Goal: Task Accomplishment & Management: Use online tool/utility

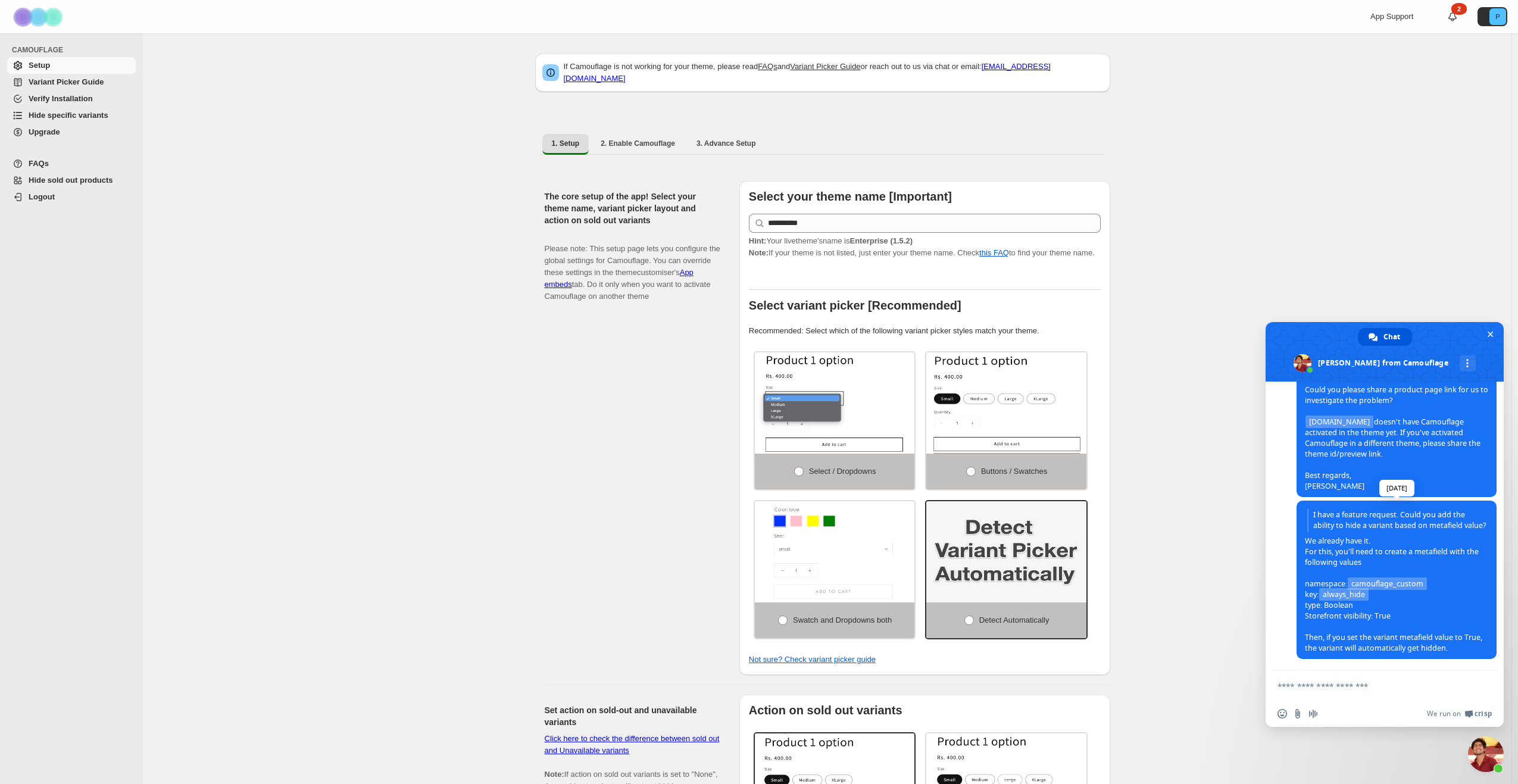
scroll to position [251, 0]
click at [75, 113] on span "Hide specific variants" at bounding box center [68, 115] width 80 height 9
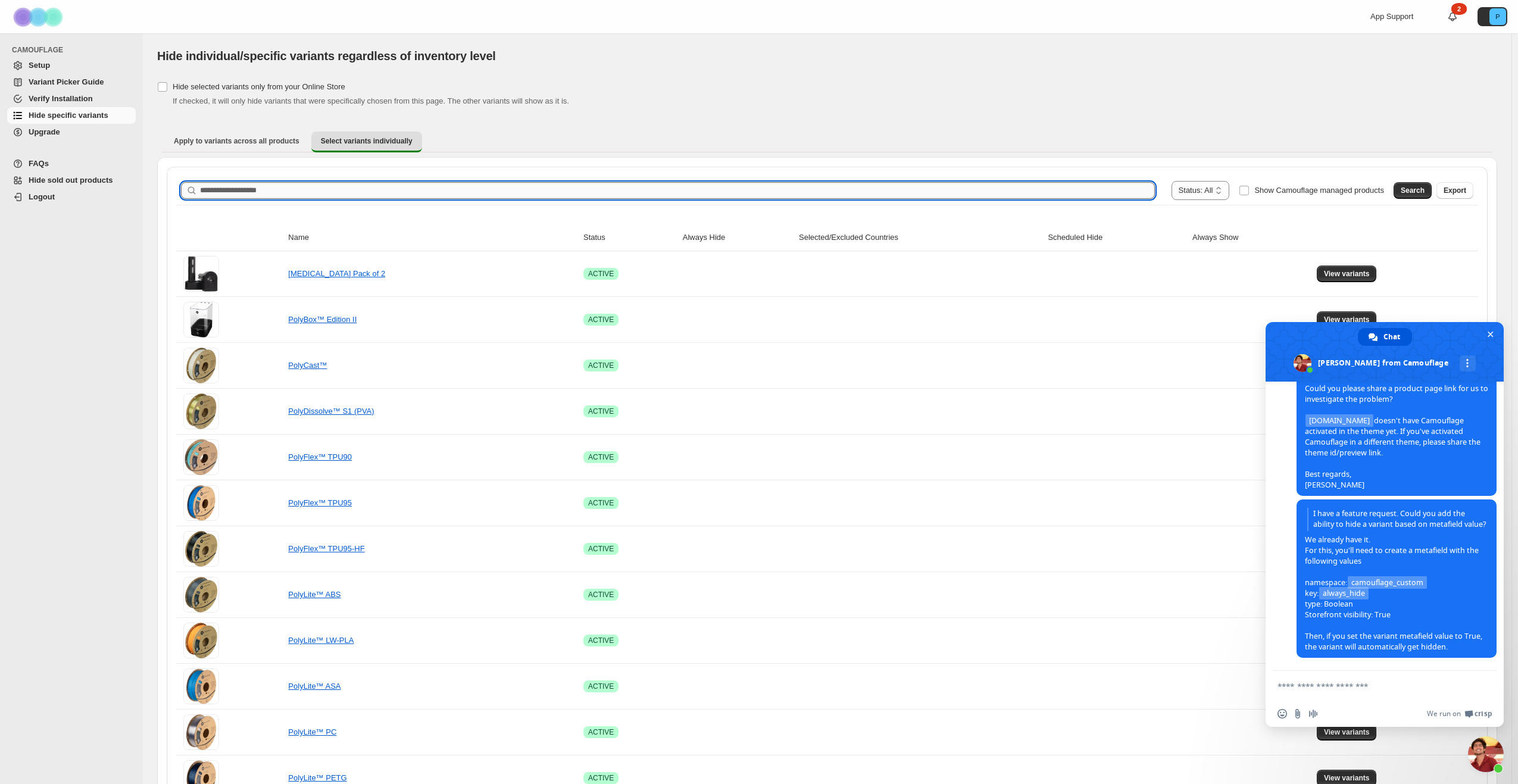
click at [231, 185] on input "Search product name" at bounding box center [677, 191] width 955 height 17
type input "*"
type input "****"
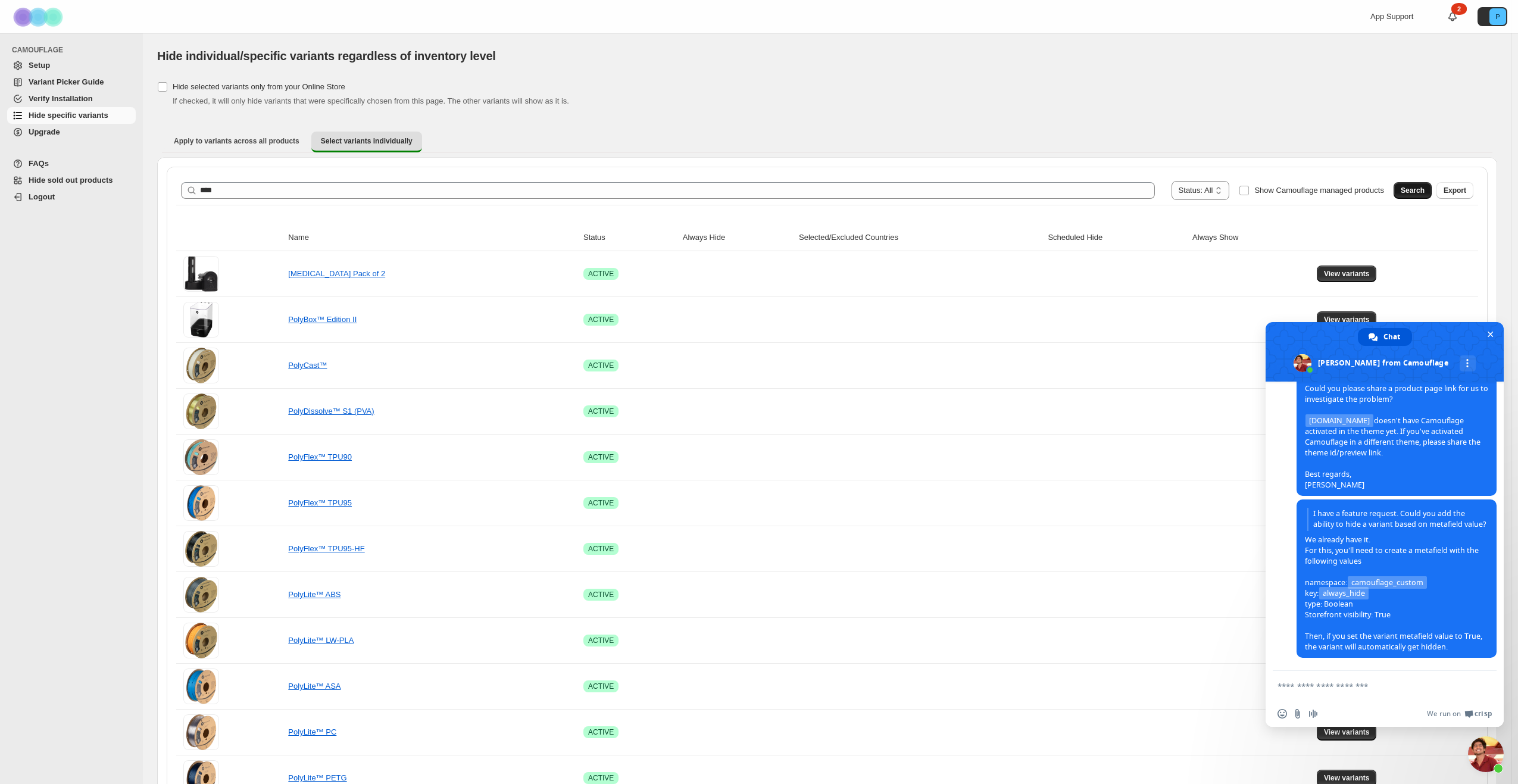
click at [1410, 188] on span "Search" at bounding box center [1413, 190] width 24 height 9
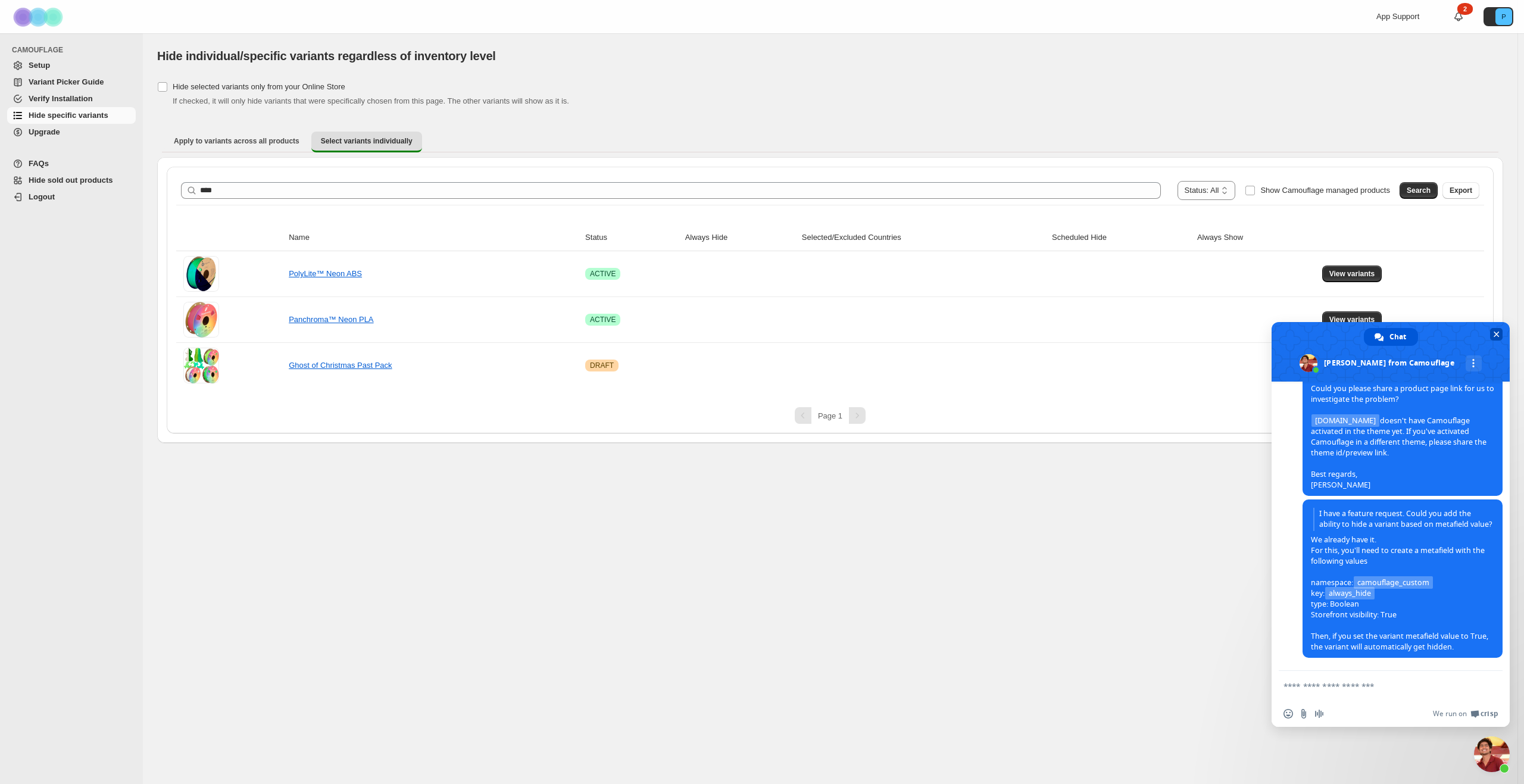
click at [1496, 329] on span "Close chat" at bounding box center [1496, 334] width 13 height 13
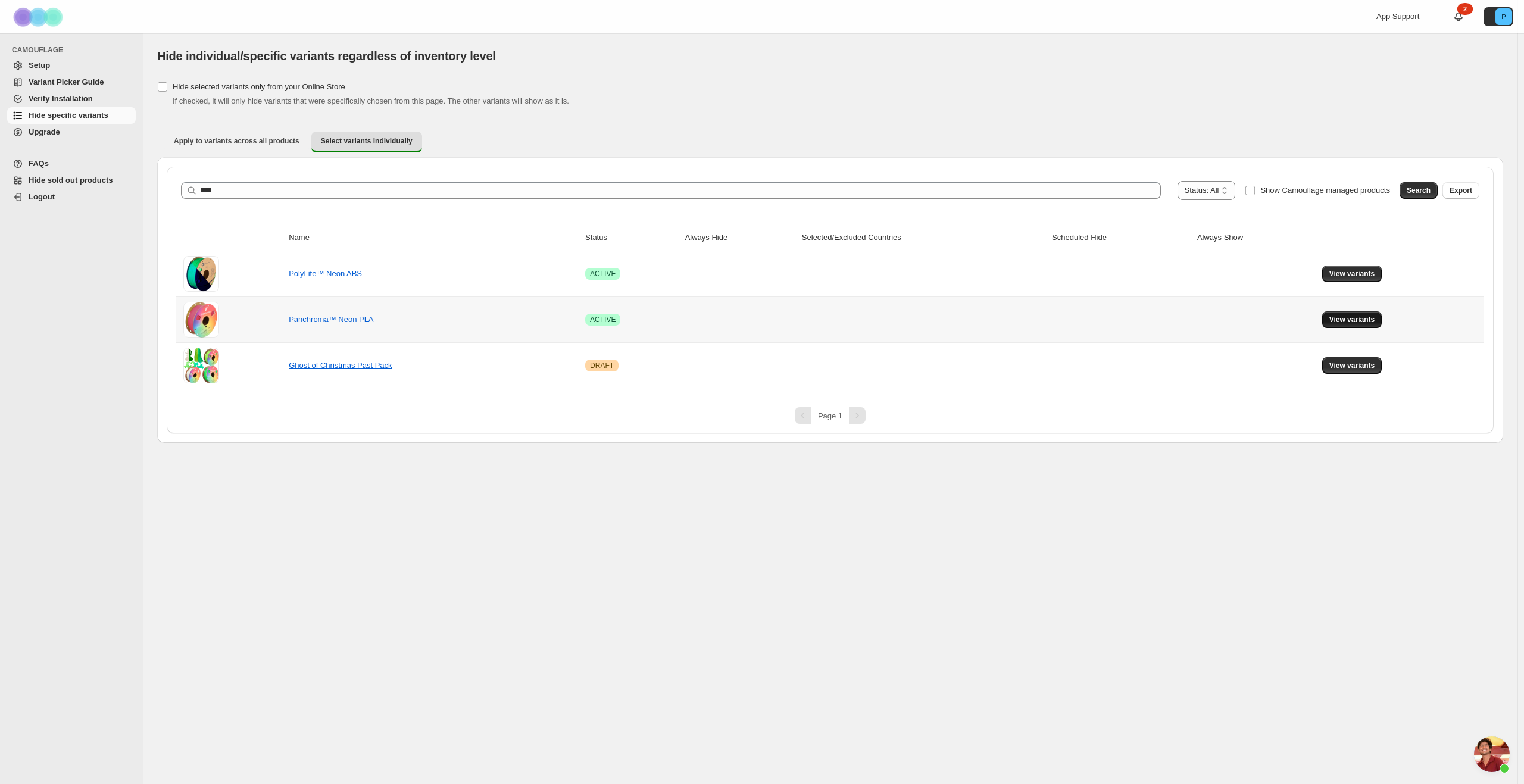
click at [1336, 319] on span "View variants" at bounding box center [1352, 319] width 46 height 9
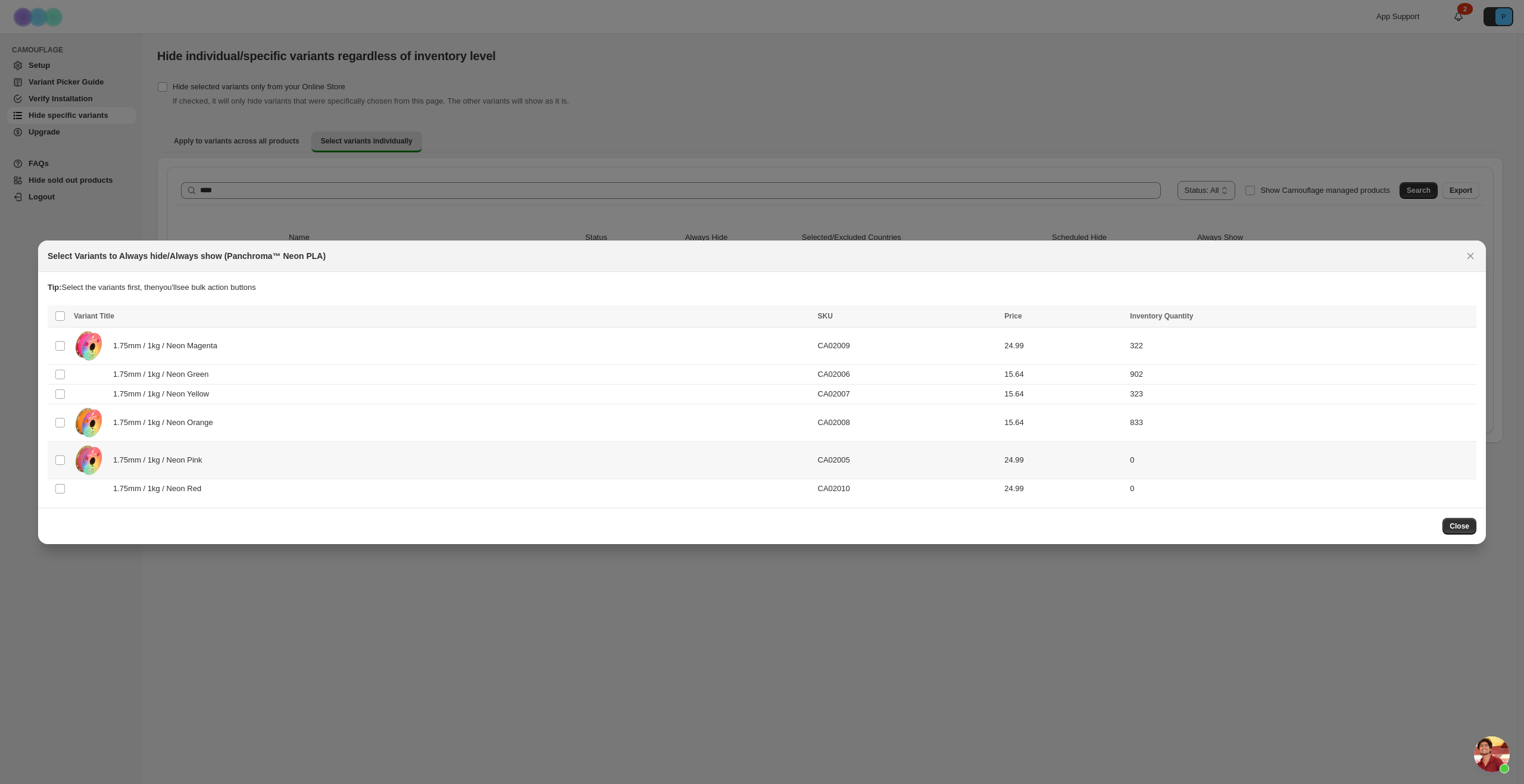
click at [54, 472] on td "Select product variant" at bounding box center [59, 459] width 23 height 37
